Goal: Task Accomplishment & Management: Use online tool/utility

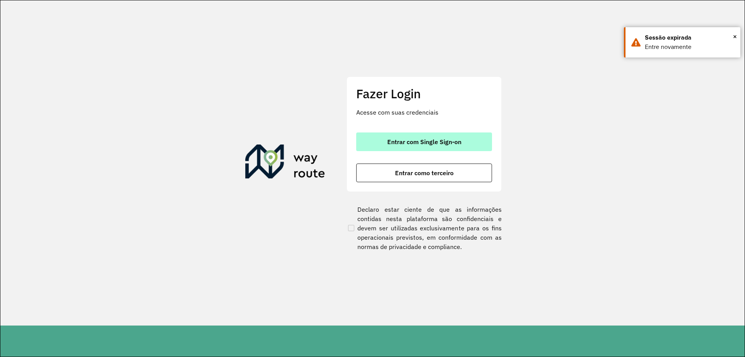
click at [418, 140] on span "Entrar com Single Sign-on" at bounding box center [424, 142] width 74 height 6
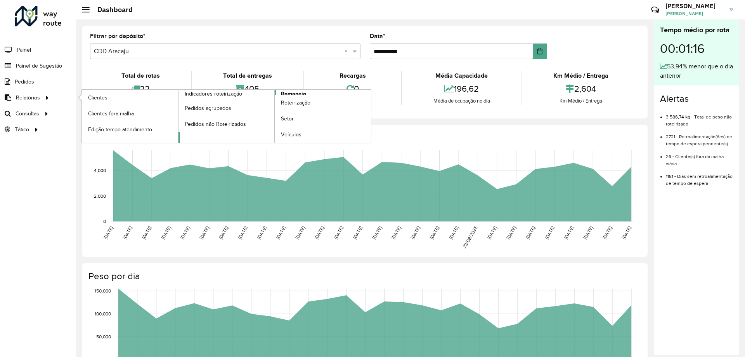
click at [315, 93] on link "Romaneio" at bounding box center [275, 116] width 193 height 53
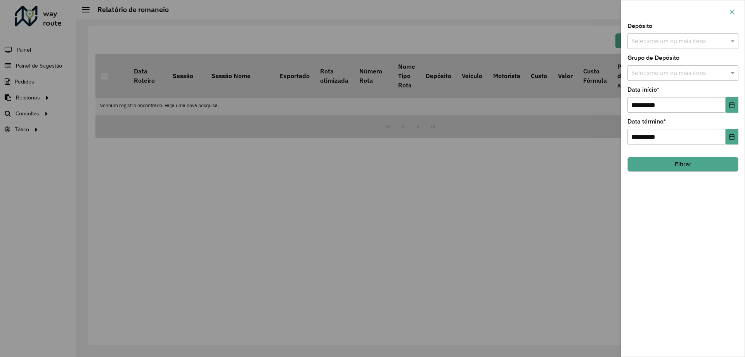
click at [734, 10] on icon "button" at bounding box center [732, 11] width 5 height 5
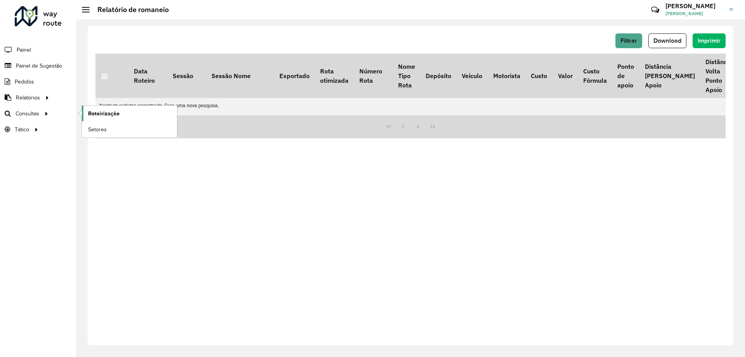
click at [120, 115] on link "Roteirização" at bounding box center [129, 114] width 95 height 16
click at [111, 130] on link "Setores" at bounding box center [129, 129] width 95 height 16
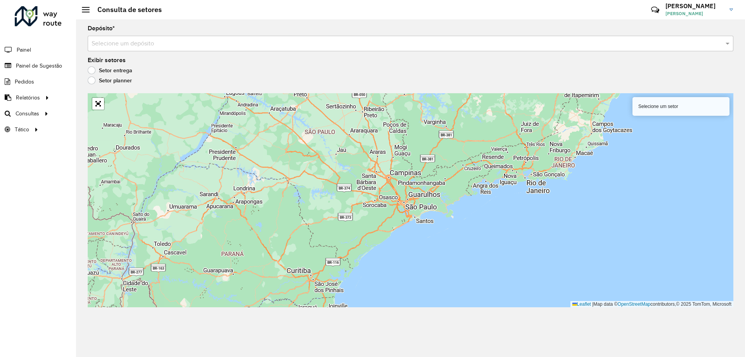
click at [166, 43] on input "text" at bounding box center [403, 43] width 623 height 9
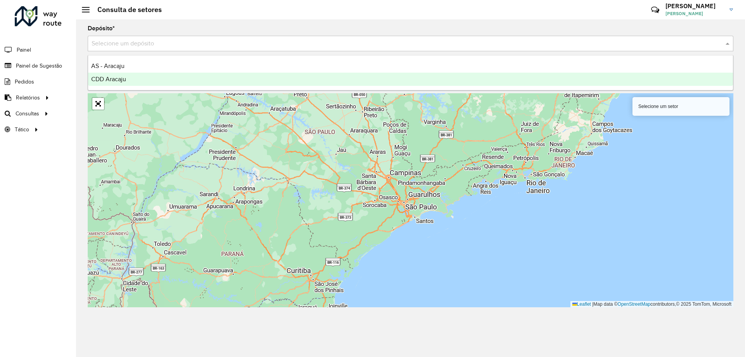
click at [114, 76] on span "CDD Aracaju" at bounding box center [108, 79] width 35 height 7
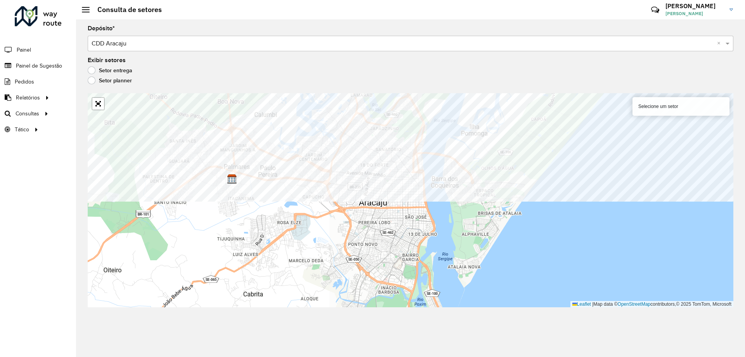
click at [466, 92] on div "Depósito * Selecione um depósito × CDD Aracaju × Exibir setores Setor entrega S…" at bounding box center [410, 187] width 669 height 337
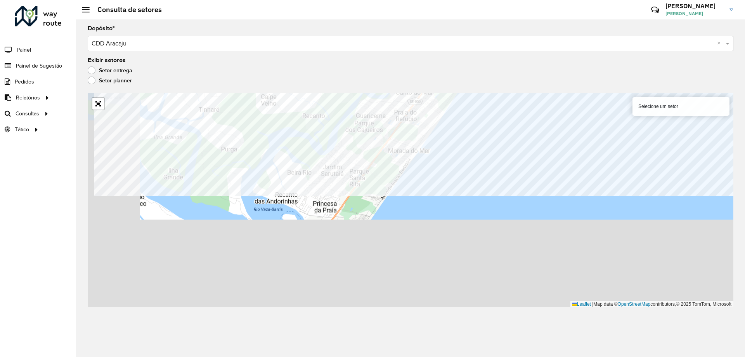
click at [511, 85] on formly-group "Depósito * Selecione um depósito × CDD Aracaju × Exibir setores Setor entrega S…" at bounding box center [411, 166] width 646 height 281
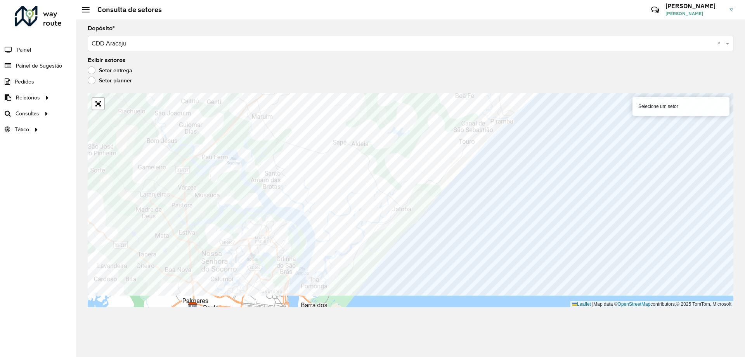
click at [544, 89] on div "Depósito * Selecione um depósito × CDD Aracaju × Exibir setores Setor entrega S…" at bounding box center [410, 187] width 669 height 337
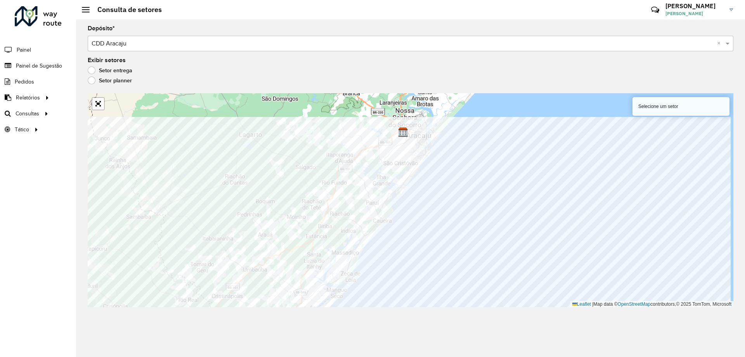
click at [202, 356] on html "Aguarde... Pop-up bloqueado! Seu navegador bloqueou automáticamente a abertura …" at bounding box center [372, 178] width 745 height 357
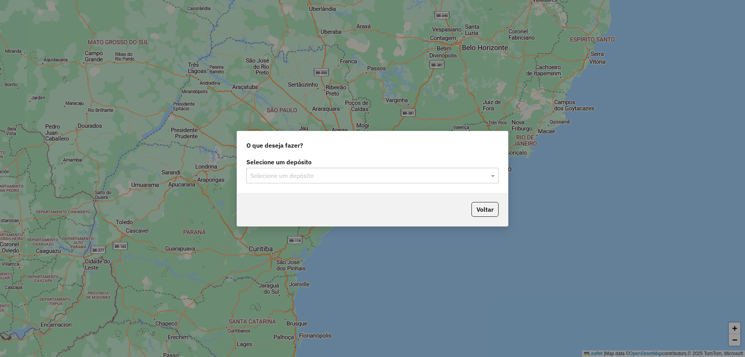
click at [357, 172] on input "text" at bounding box center [364, 175] width 229 height 9
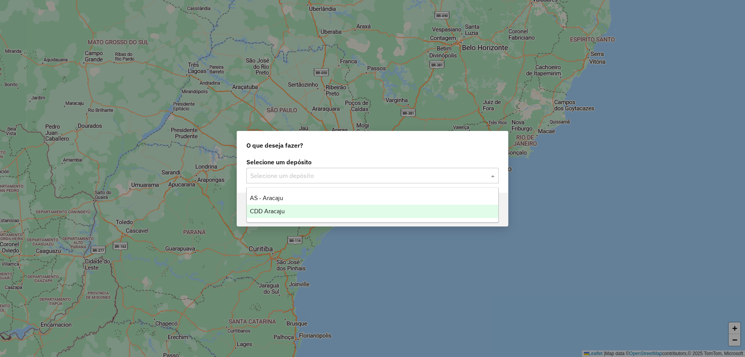
click at [301, 208] on div "CDD Aracaju" at bounding box center [372, 211] width 251 height 13
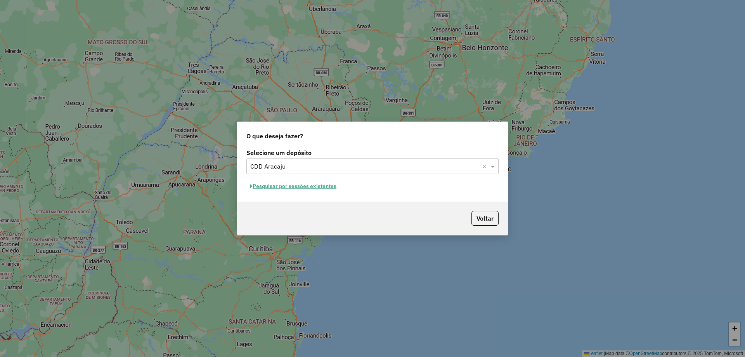
click at [325, 185] on button "Pesquisar por sessões existentes" at bounding box center [293, 186] width 94 height 12
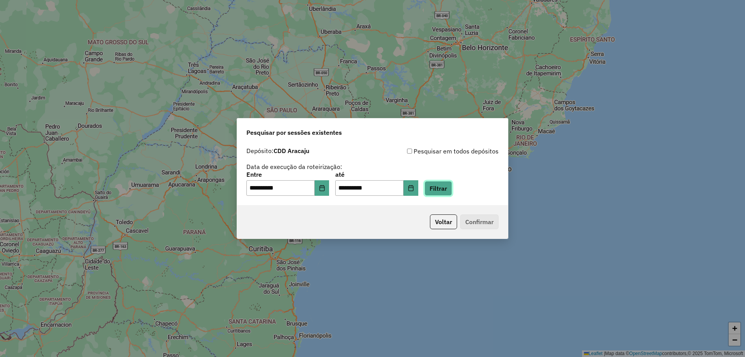
click at [450, 187] on button "Filtrar" at bounding box center [439, 188] width 28 height 15
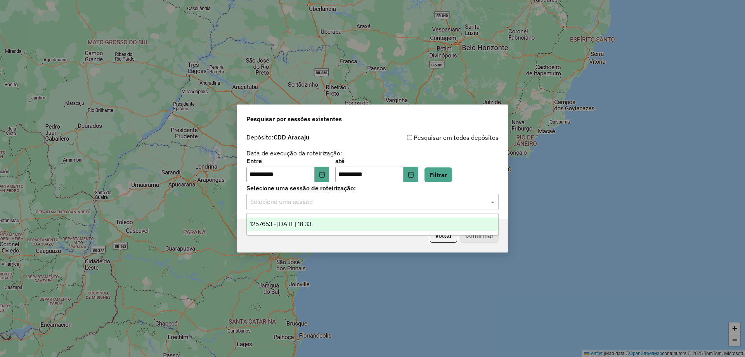
click at [442, 202] on input "text" at bounding box center [364, 201] width 229 height 9
click at [470, 228] on div "1257653 - 02/09/2025 18:33" at bounding box center [372, 223] width 251 height 13
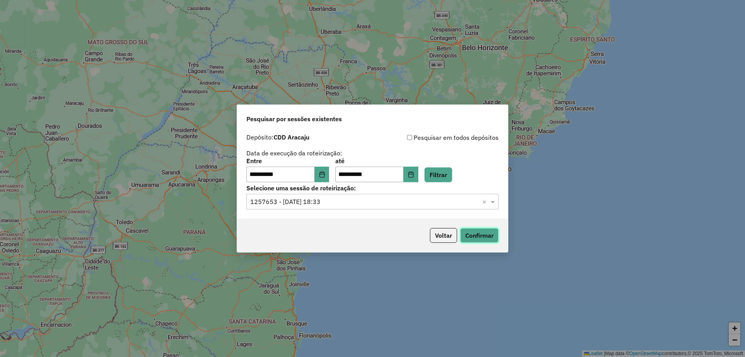
click at [480, 234] on button "Confirmar" at bounding box center [479, 235] width 38 height 15
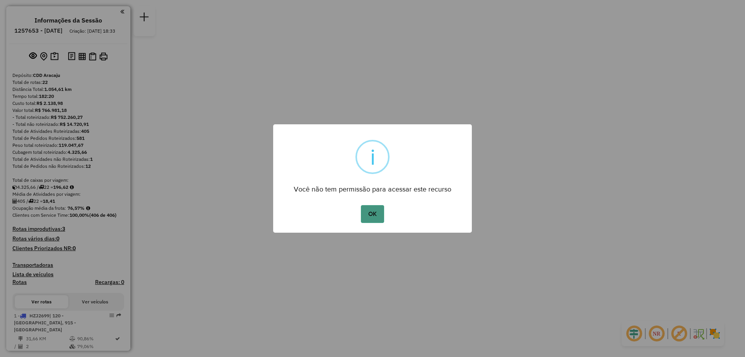
click at [376, 210] on button "OK" at bounding box center [372, 214] width 23 height 18
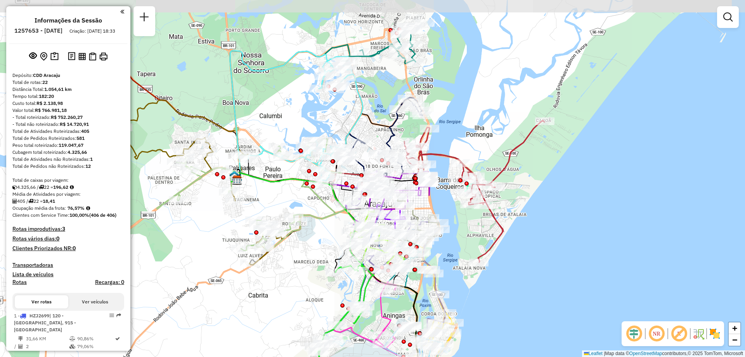
drag, startPoint x: 451, startPoint y: 147, endPoint x: 460, endPoint y: 215, distance: 68.9
click at [460, 215] on div "Janela de atendimento Grade de atendimento Capacidade Transportadoras Veículos …" at bounding box center [372, 178] width 745 height 357
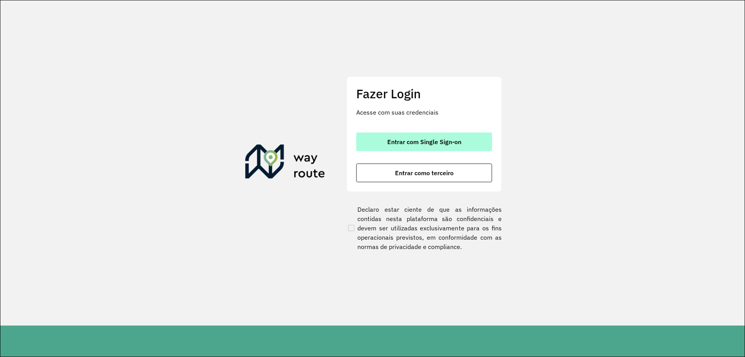
click at [408, 145] on span "Entrar com Single Sign-on" at bounding box center [424, 142] width 74 height 6
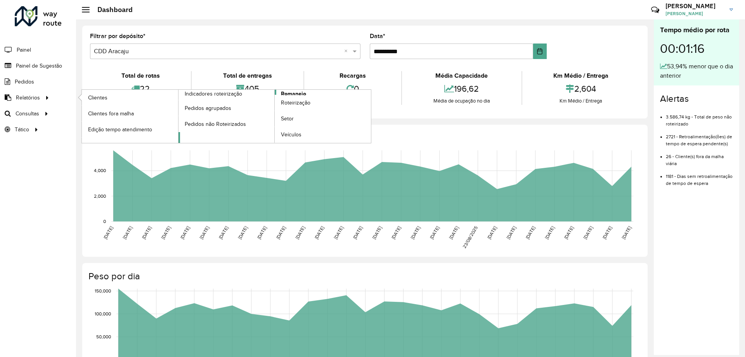
click at [293, 94] on span "Romaneio" at bounding box center [293, 94] width 25 height 8
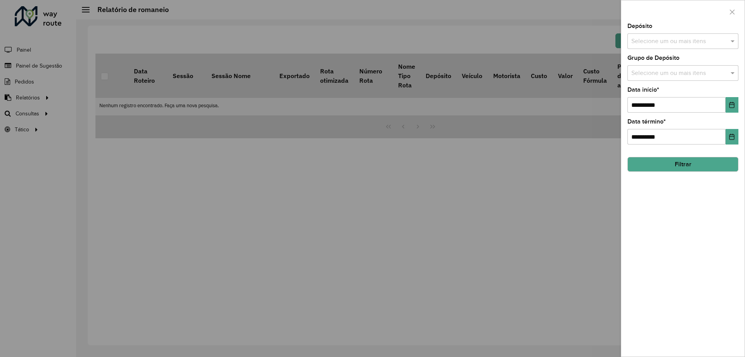
click at [694, 166] on button "Filtrar" at bounding box center [683, 164] width 111 height 15
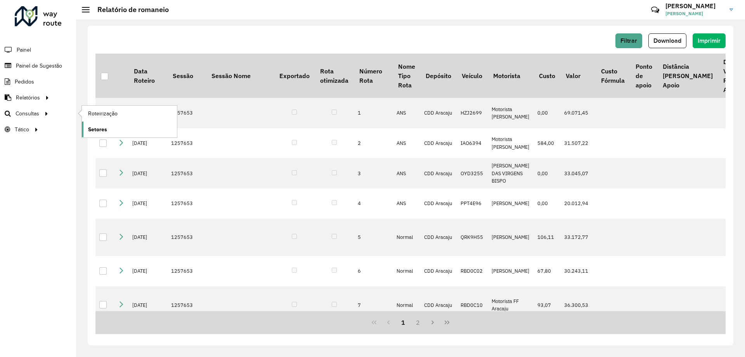
click at [123, 130] on link "Setores" at bounding box center [129, 129] width 95 height 16
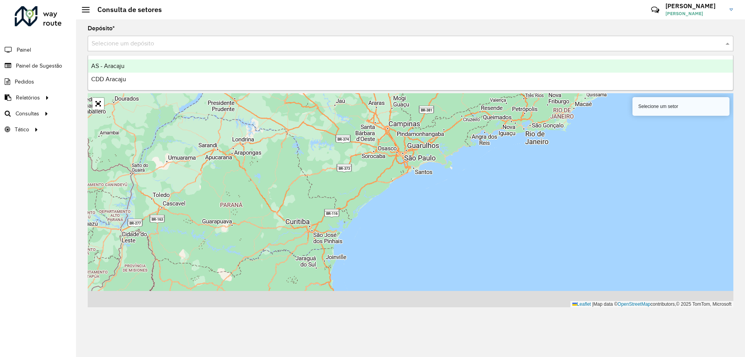
click at [126, 45] on input "text" at bounding box center [403, 43] width 623 height 9
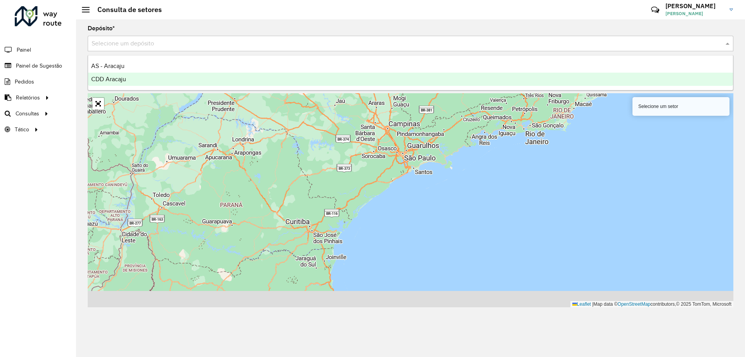
click at [123, 76] on span "CDD Aracaju" at bounding box center [108, 79] width 35 height 7
